Goal: Task Accomplishment & Management: Use online tool/utility

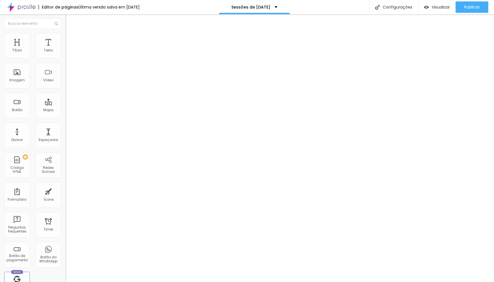
type input "28"
type input "27"
type input "26"
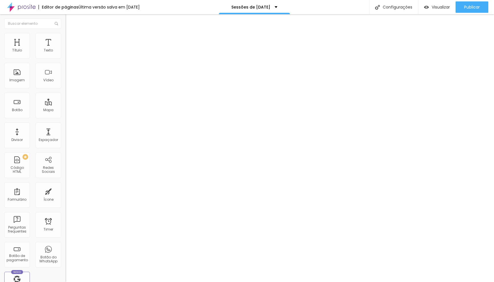
type input "26"
type input "25"
type input "24"
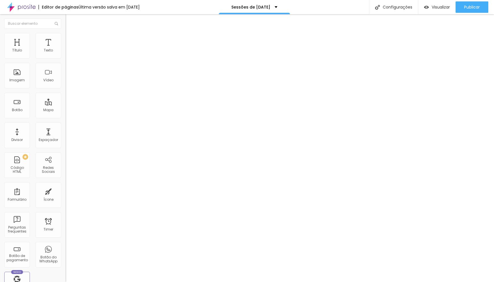
type input "23"
type input "22"
type input "21"
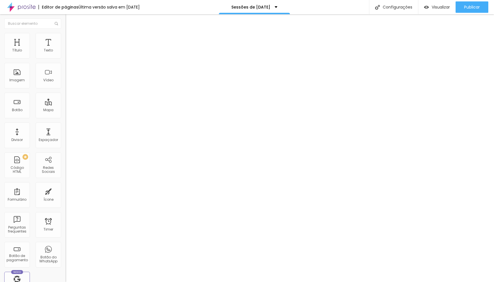
type input "21"
type input "22"
type input "23"
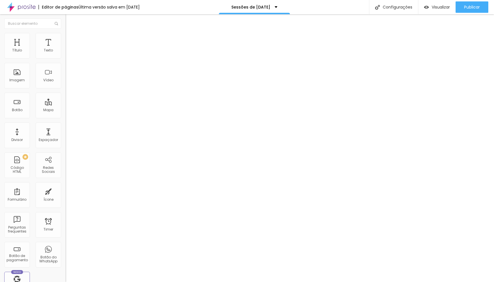
type input "24"
drag, startPoint x: 42, startPoint y: 62, endPoint x: 37, endPoint y: 63, distance: 4.9
type input "24"
click at [65, 116] on input "range" at bounding box center [83, 118] width 37 height 5
